Goal: Task Accomplishment & Management: Complete application form

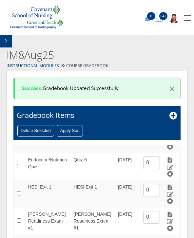
scroll to position [193, 0]
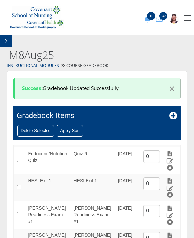
click at [173, 178] on link at bounding box center [169, 180] width 7 height 5
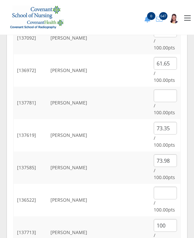
scroll to position [360, 0]
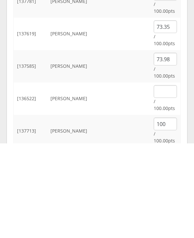
type input "100"
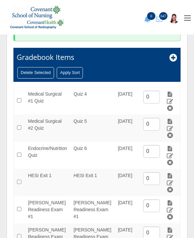
scroll to position [69, 0]
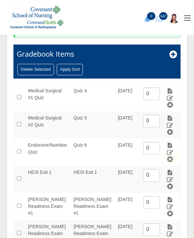
click at [170, 170] on img at bounding box center [169, 173] width 7 height 6
click at [173, 170] on img at bounding box center [169, 173] width 7 height 6
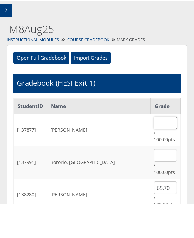
click at [170, 151] on input "text" at bounding box center [165, 157] width 23 height 13
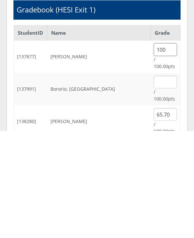
type input "100"
click at [166, 183] on input "text" at bounding box center [165, 189] width 23 height 13
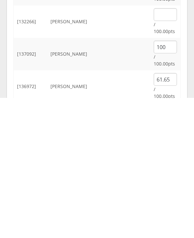
scroll to position [199, 0]
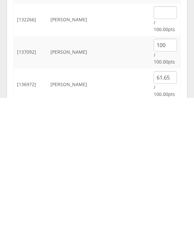
type input "70.20"
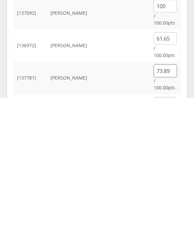
scroll to position [238, 0]
type input "73.89"
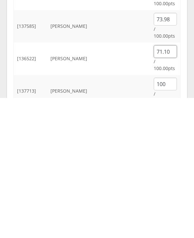
scroll to position [356, 0]
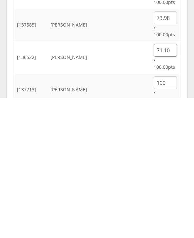
type input "71.10"
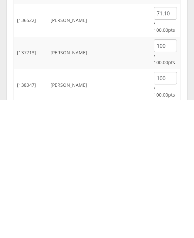
scroll to position [396, 0]
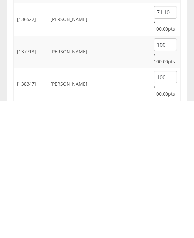
type input "63.36"
type input "100"
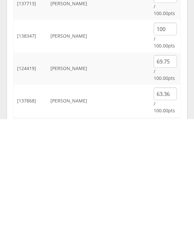
type input "100"
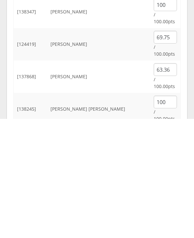
scroll to position [488, 0]
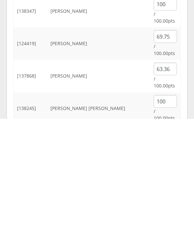
type input "100"
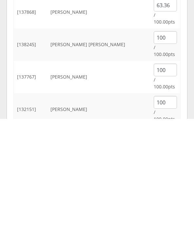
scroll to position [552, 0]
type input "74.61"
type input "100"
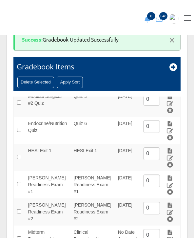
scroll to position [69, 0]
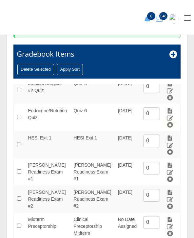
click at [173, 135] on img at bounding box center [169, 138] width 7 height 6
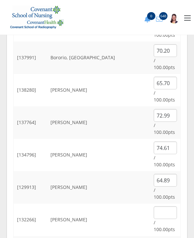
scroll to position [139, 0]
click at [158, 207] on input "text" at bounding box center [165, 213] width 23 height 13
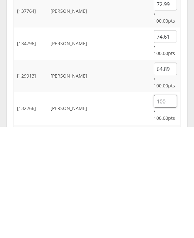
type input "100"
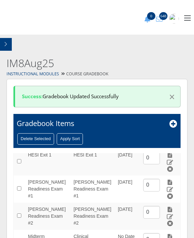
scroll to position [227, 0]
